Goal: Task Accomplishment & Management: Manage account settings

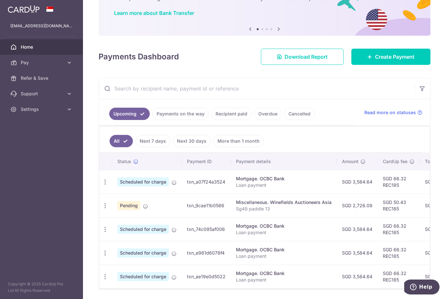
scroll to position [47, 0]
click at [103, 205] on icon "button" at bounding box center [105, 205] width 7 height 7
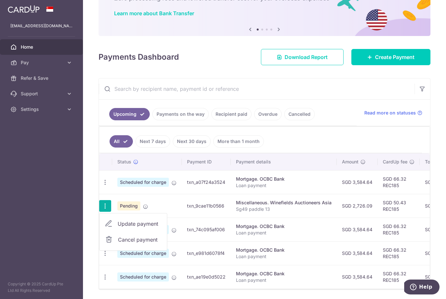
click at [133, 241] on span "Cancel payment" at bounding box center [139, 239] width 43 height 8
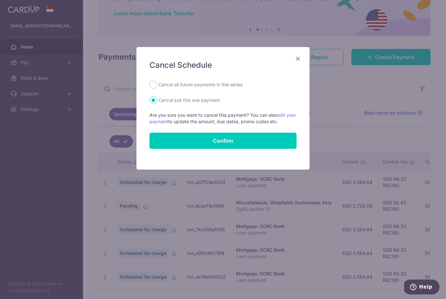
click at [179, 82] on label "Cancel all future payments in this series" at bounding box center [200, 85] width 84 height 8
click at [157, 82] on input "Cancel all future payments in this series" at bounding box center [153, 85] width 8 height 8
radio input "true"
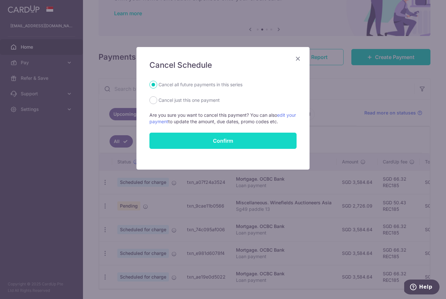
click at [230, 138] on button "Confirm" at bounding box center [222, 140] width 147 height 16
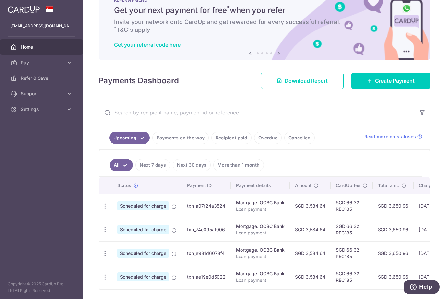
scroll to position [23, 0]
click at [231, 138] on link "Recipient paid" at bounding box center [231, 137] width 40 height 12
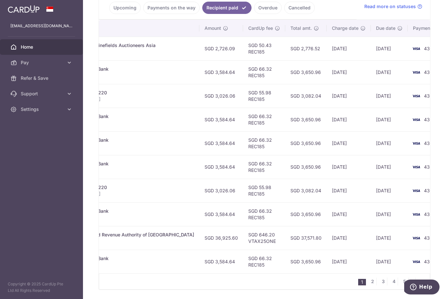
scroll to position [0, 160]
click at [373, 281] on link "2" at bounding box center [372, 281] width 8 height 8
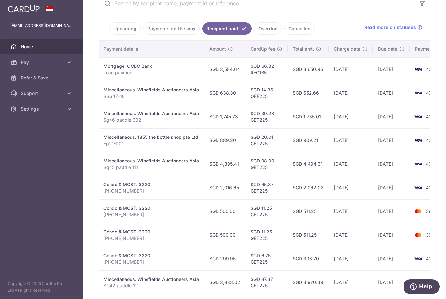
scroll to position [0, 127]
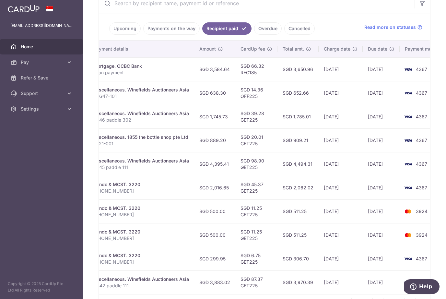
click at [347, 298] on link "1" at bounding box center [347, 302] width 8 height 8
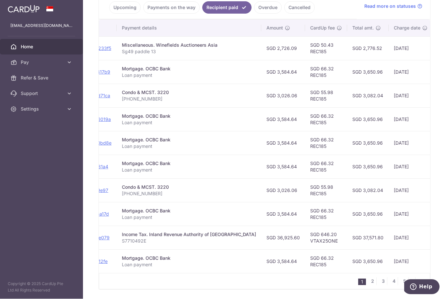
scroll to position [153, 0]
